Goal: Task Accomplishment & Management: Complete application form

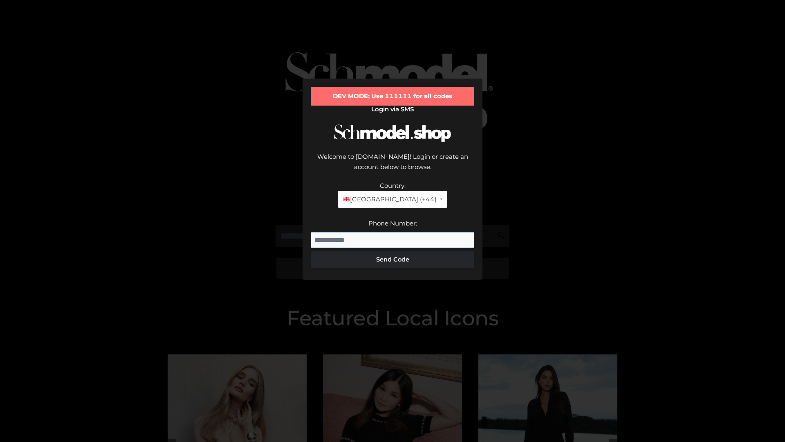
click at [393, 232] on input "Phone Number:" at bounding box center [393, 240] width 164 height 16
type input "**********"
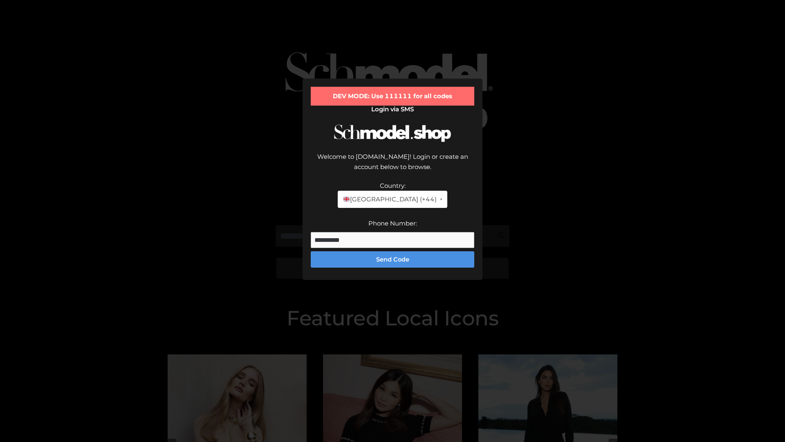
click at [393, 251] on button "Send Code" at bounding box center [393, 259] width 164 height 16
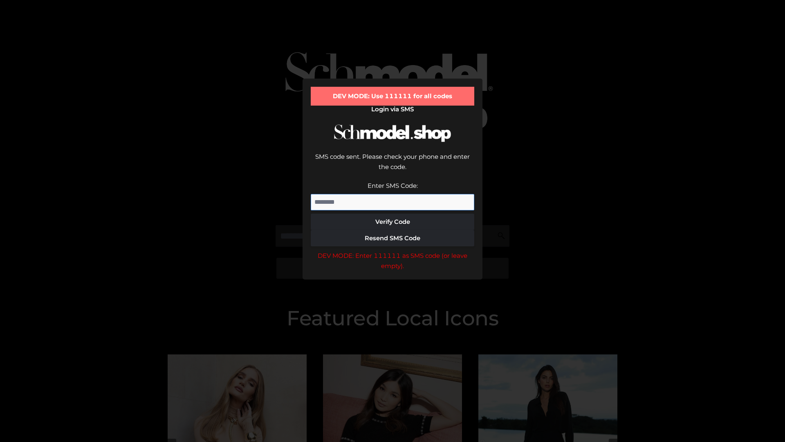
click at [393, 194] on input "Enter SMS Code:" at bounding box center [393, 202] width 164 height 16
type input "******"
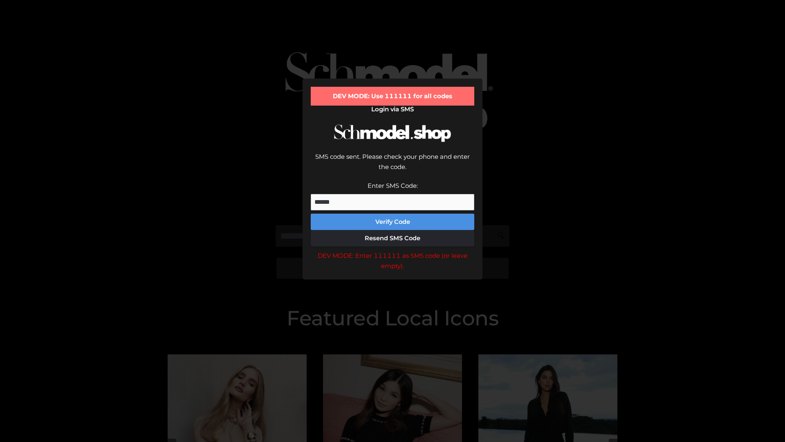
click at [393, 213] on button "Verify Code" at bounding box center [393, 221] width 164 height 16
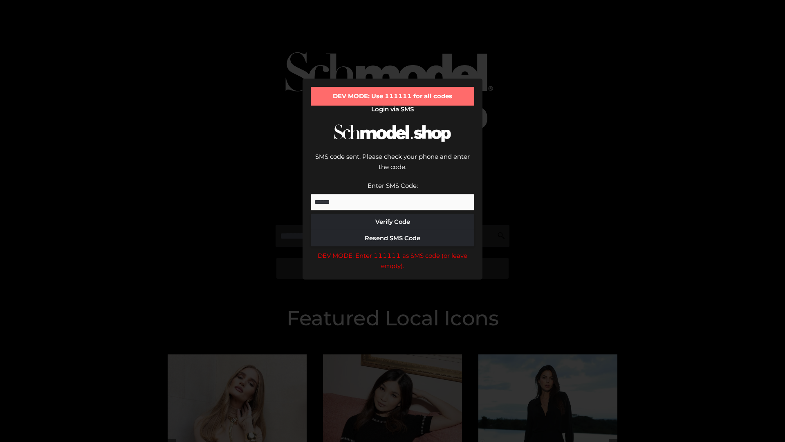
click at [393, 250] on div "DEV MODE: Enter 111111 as SMS code (or leave empty)." at bounding box center [393, 260] width 164 height 21
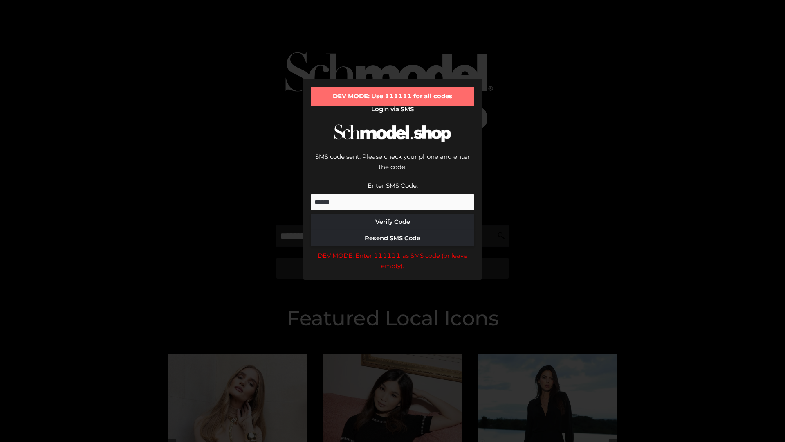
click at [393, 250] on div "DEV MODE: Enter 111111 as SMS code (or leave empty)." at bounding box center [393, 260] width 164 height 21
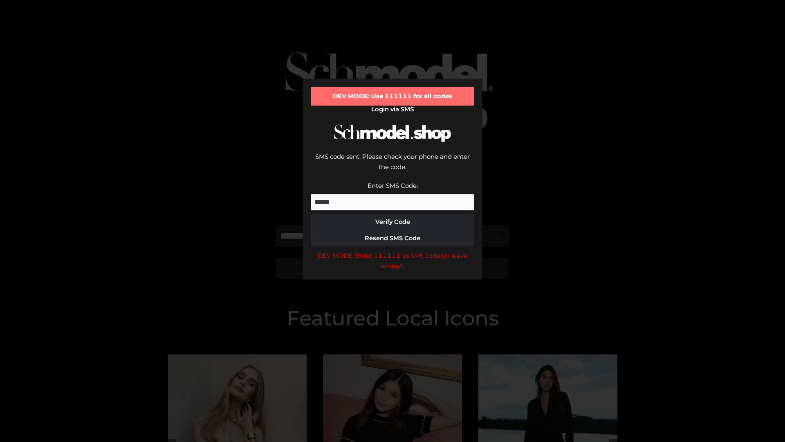
click at [393, 250] on div "DEV MODE: Enter 111111 as SMS code (or leave empty)." at bounding box center [393, 260] width 164 height 21
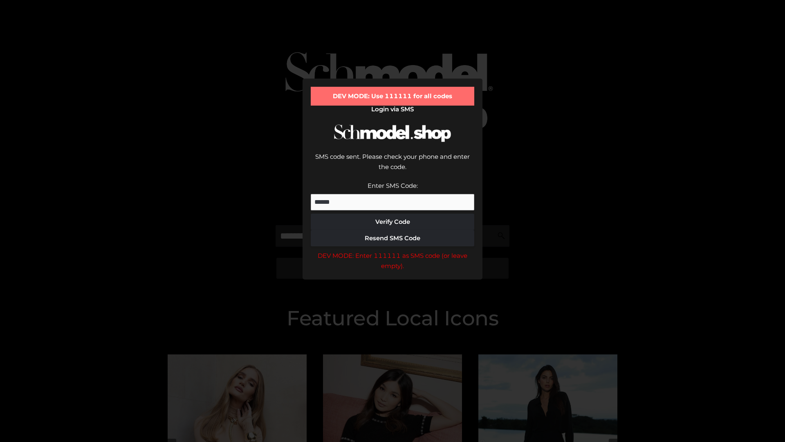
click at [393, 250] on div "DEV MODE: Enter 111111 as SMS code (or leave empty)." at bounding box center [393, 260] width 164 height 21
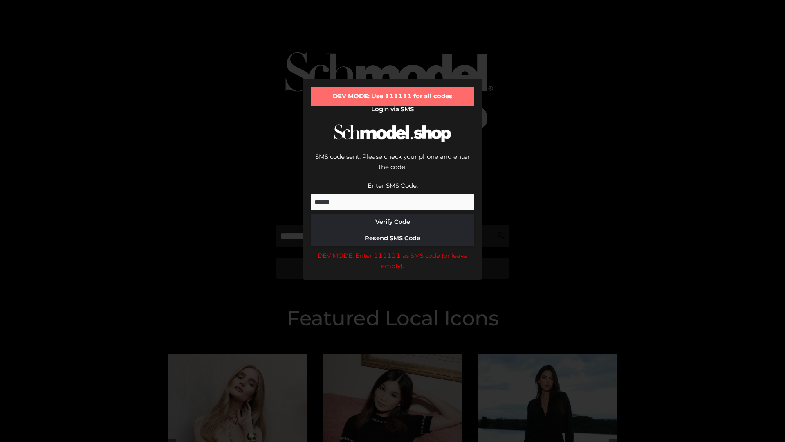
click at [393, 250] on div "DEV MODE: Enter 111111 as SMS code (or leave empty)." at bounding box center [393, 260] width 164 height 21
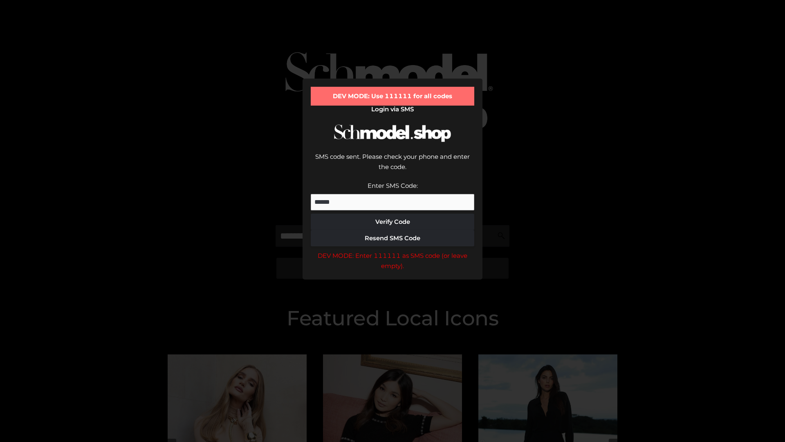
click at [393, 250] on div "DEV MODE: Enter 111111 as SMS code (or leave empty)." at bounding box center [393, 260] width 164 height 21
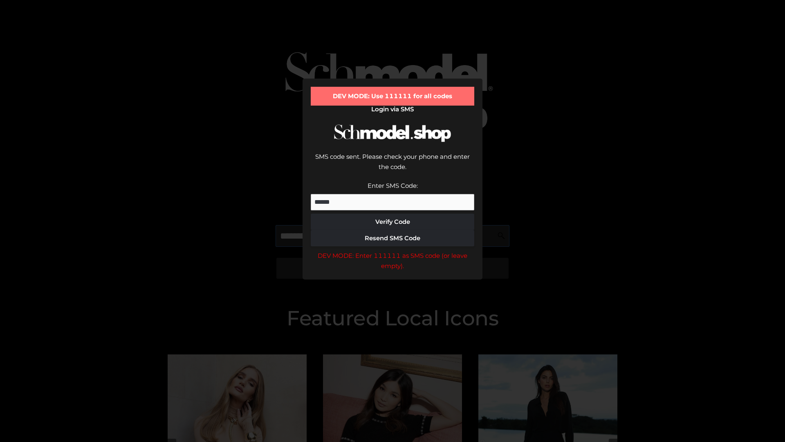
scroll to position [0, 42]
click at [393, 250] on div "DEV MODE: Enter 111111 as SMS code (or leave empty)." at bounding box center [393, 260] width 164 height 21
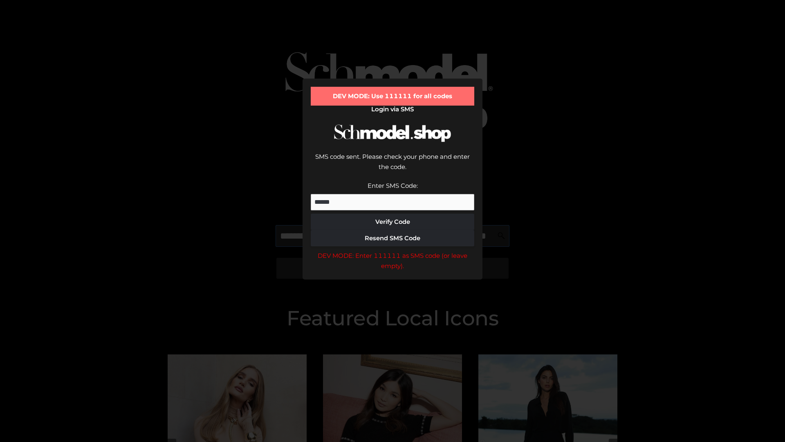
type input "**********"
click at [393, 250] on div "DEV MODE: Enter 111111 as SMS code (or leave empty)." at bounding box center [393, 260] width 164 height 21
